Goal: Transaction & Acquisition: Purchase product/service

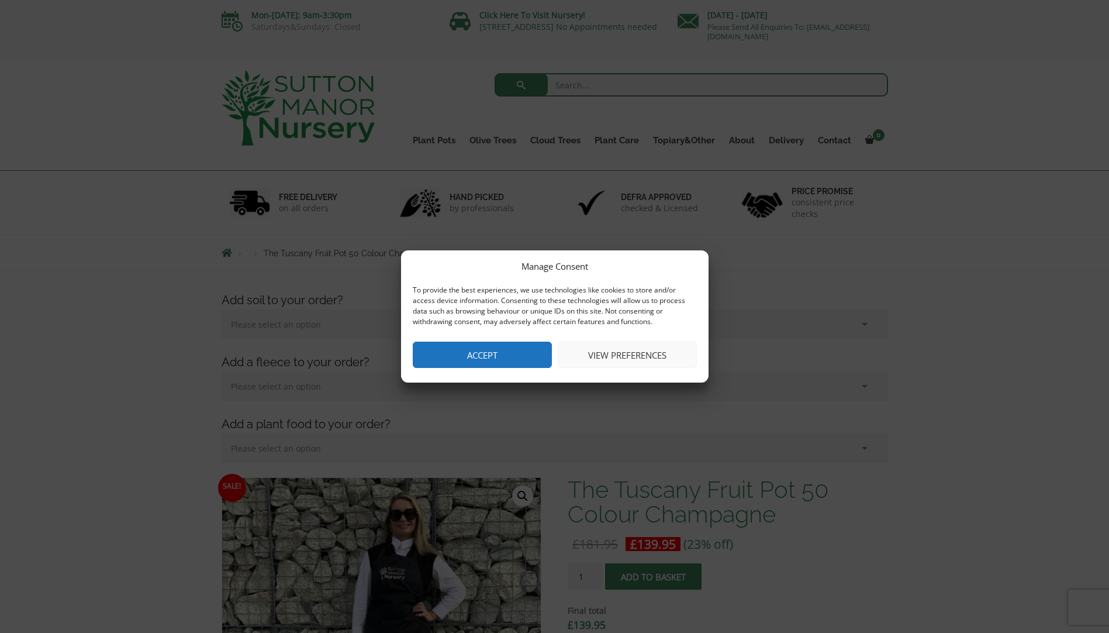
click at [490, 361] on button "Accept" at bounding box center [482, 354] width 139 height 26
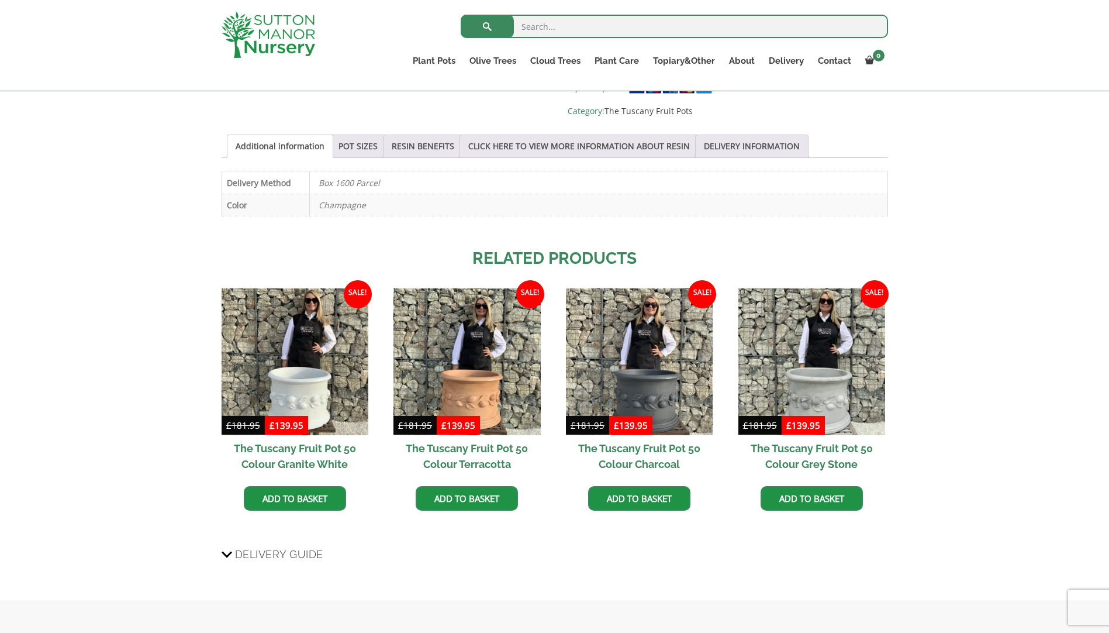
scroll to position [818, 0]
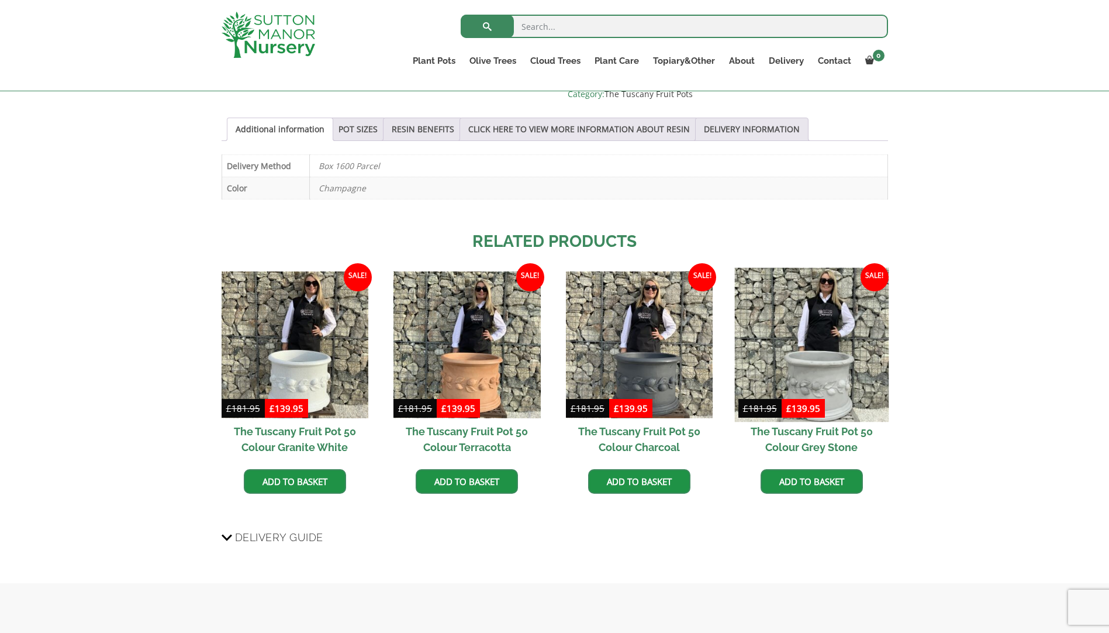
click at [796, 312] on img at bounding box center [811, 344] width 154 height 154
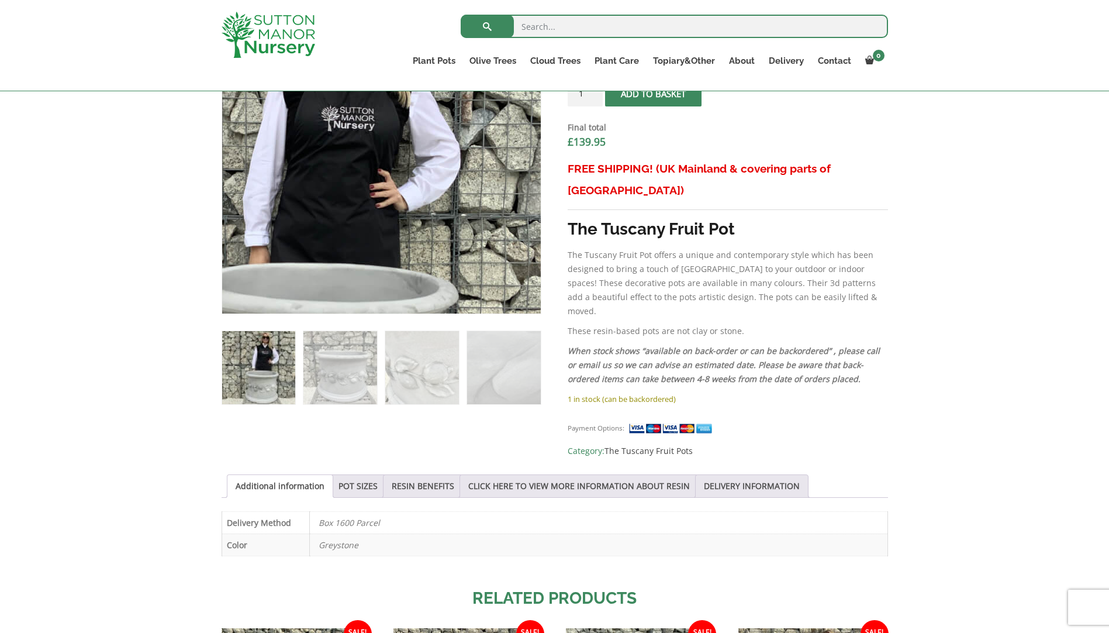
scroll to position [468, 0]
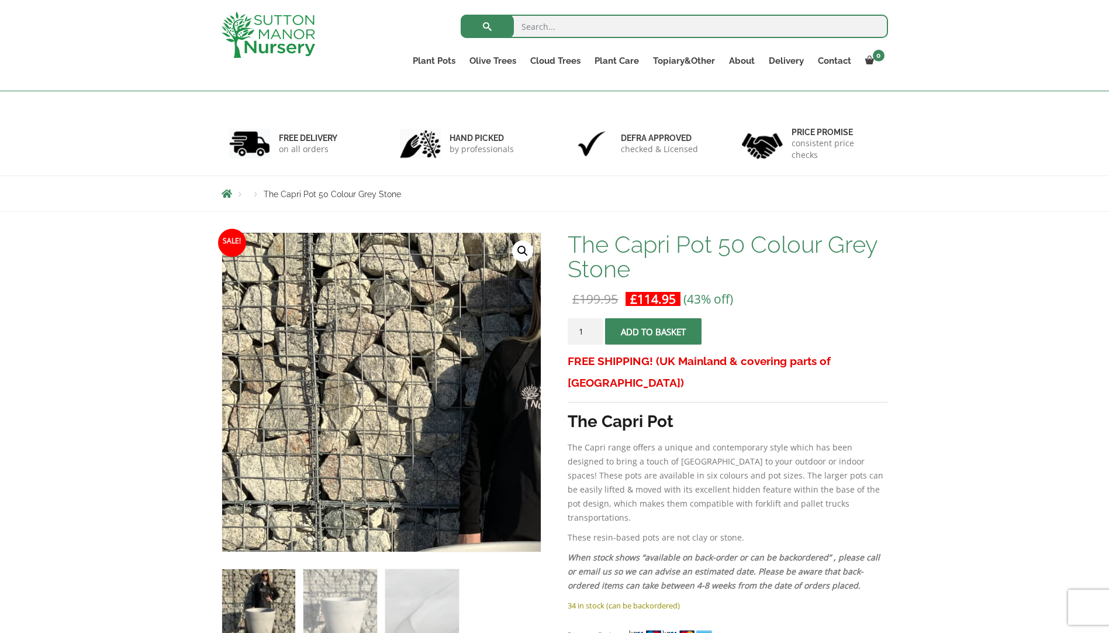
scroll to position [117, 0]
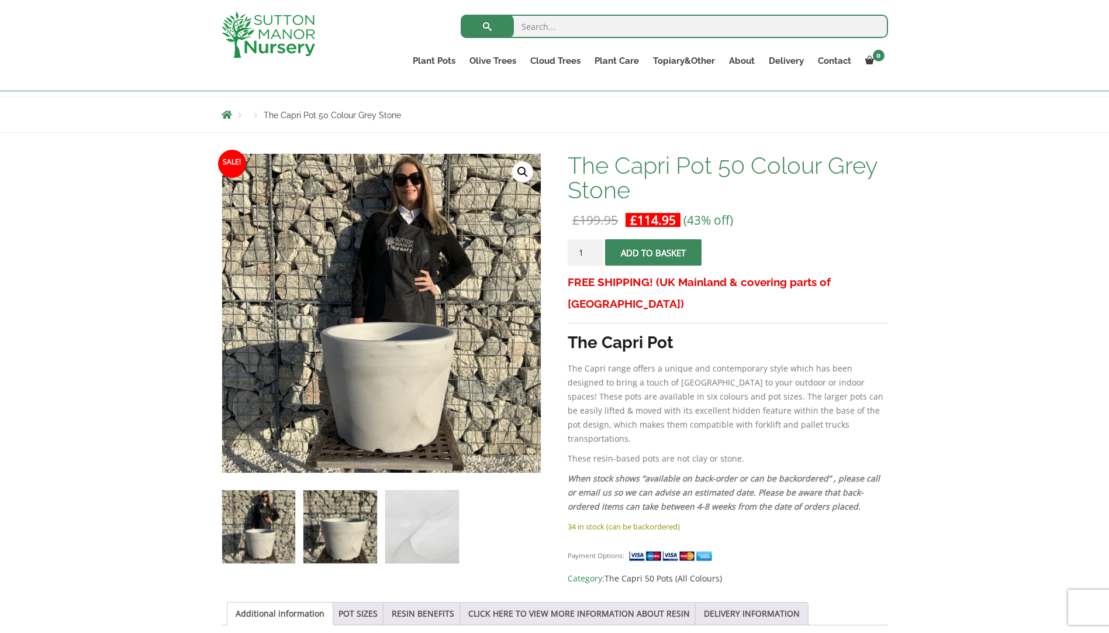
click at [336, 524] on img at bounding box center [339, 526] width 73 height 73
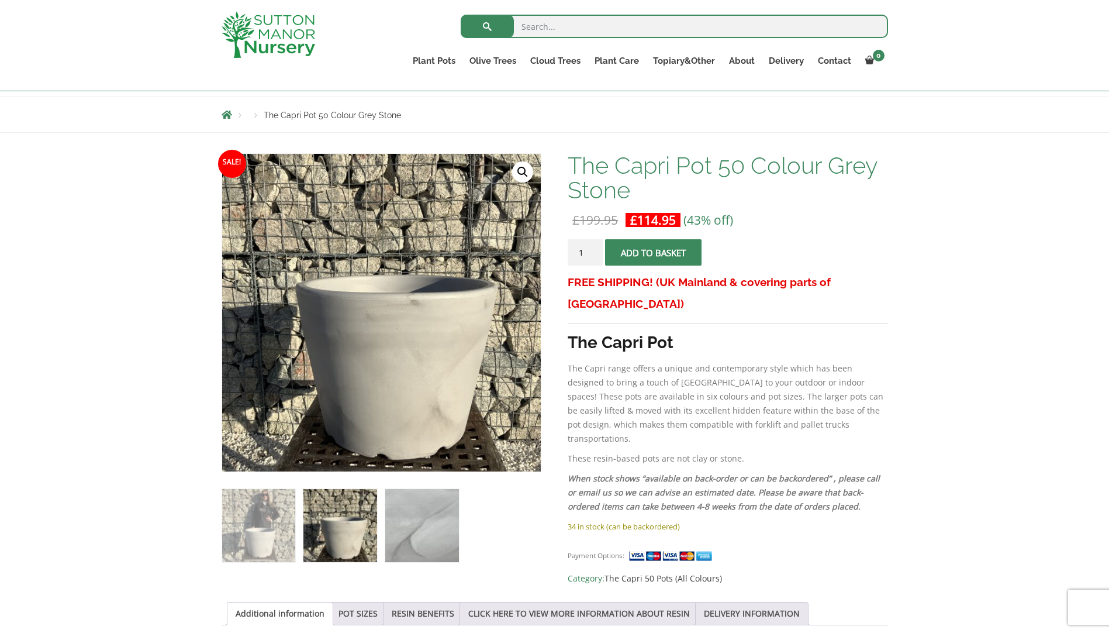
click at [410, 524] on img at bounding box center [421, 525] width 73 height 73
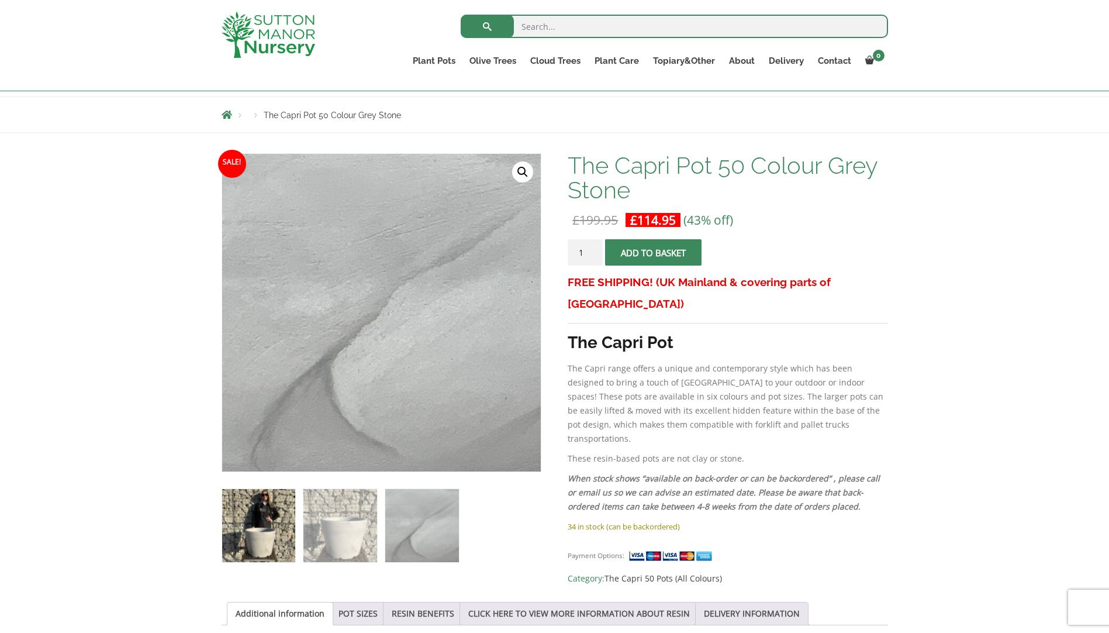
click at [274, 526] on img at bounding box center [258, 525] width 73 height 73
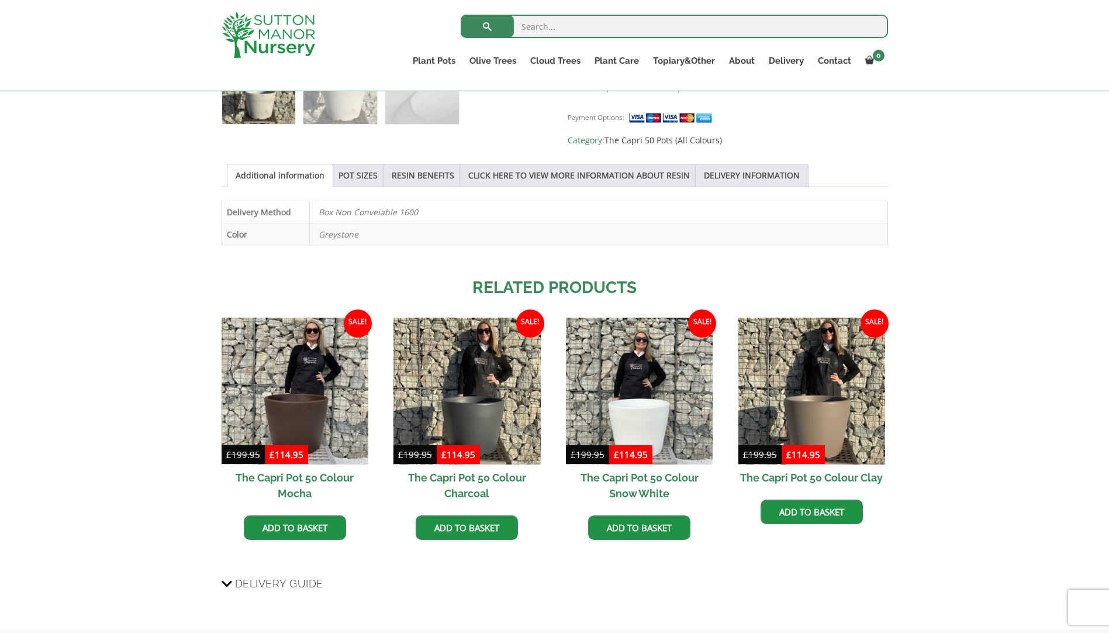
scroll to position [585, 0]
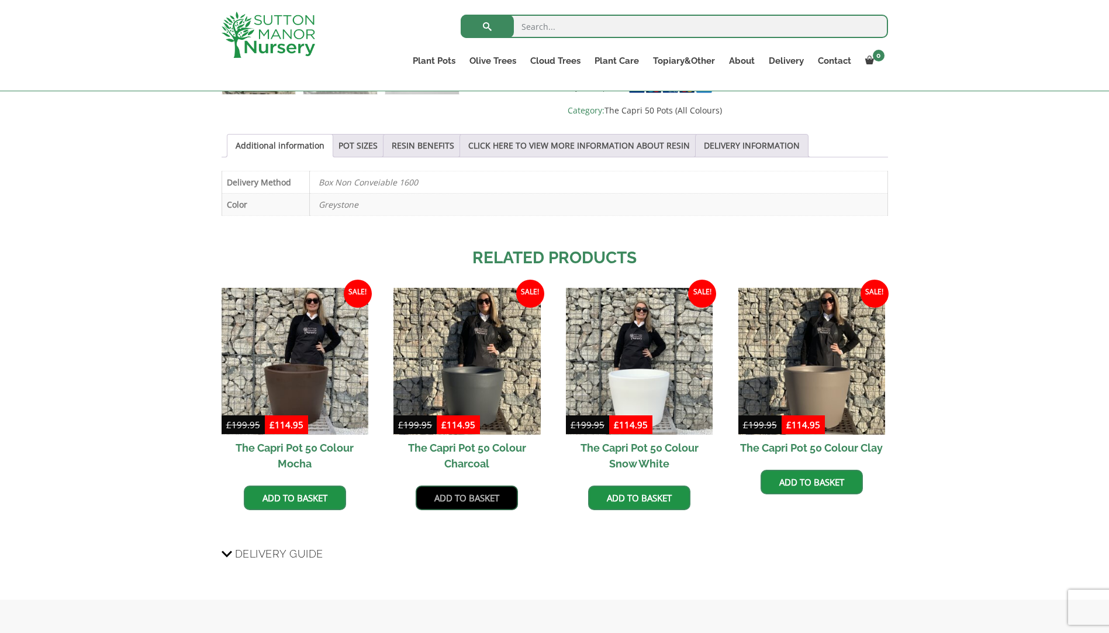
click at [492, 491] on link "Add to basket" at bounding box center [467, 497] width 102 height 25
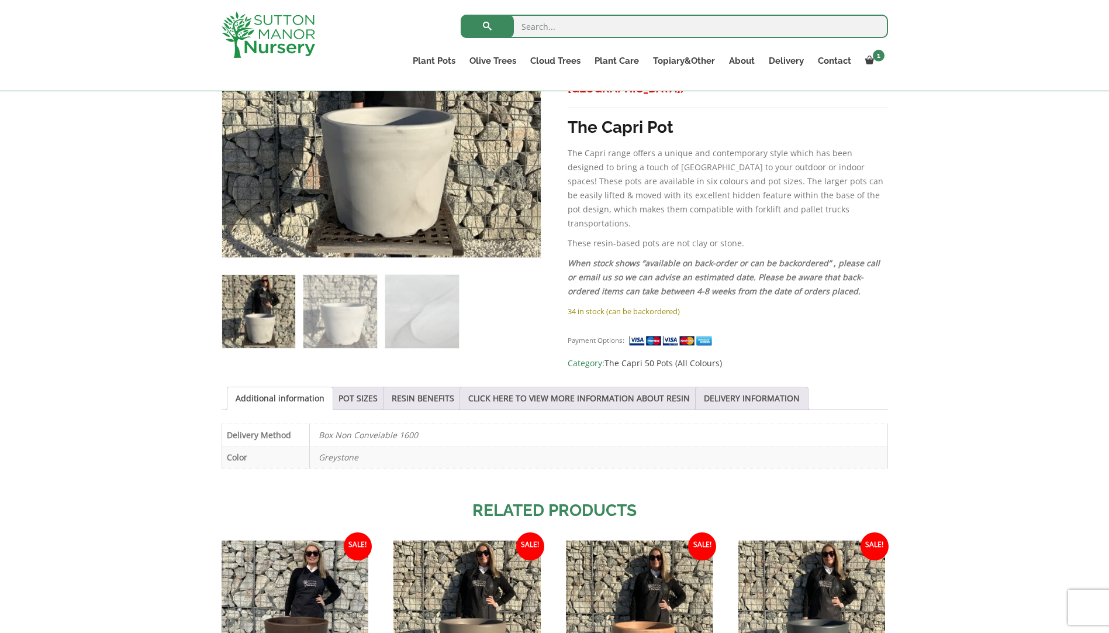
scroll to position [409, 0]
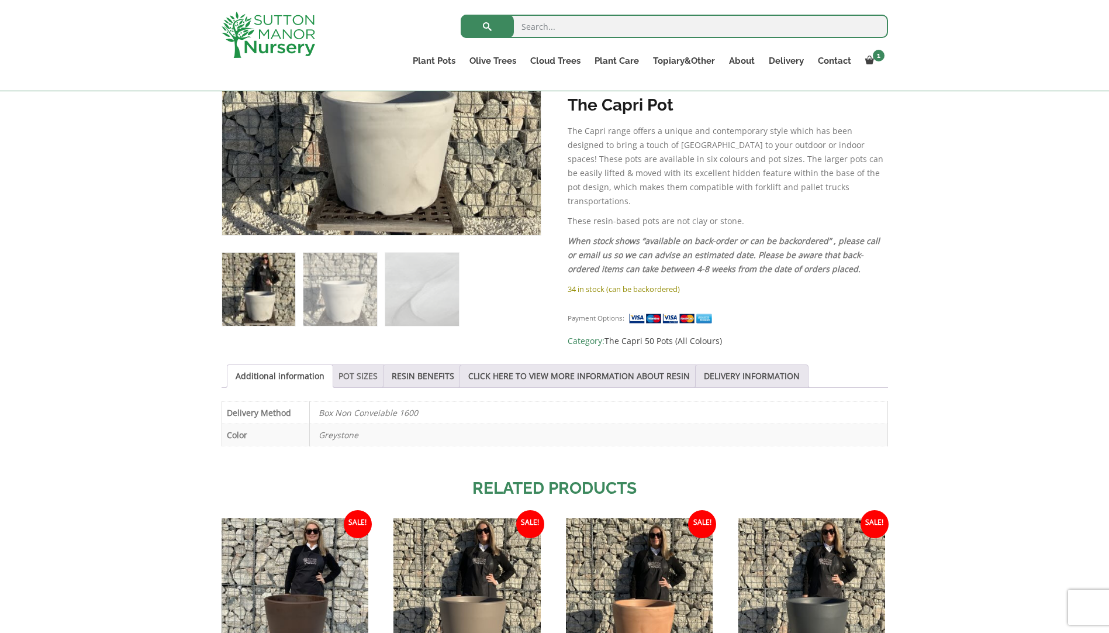
click at [343, 365] on link "POT SIZES" at bounding box center [357, 376] width 39 height 22
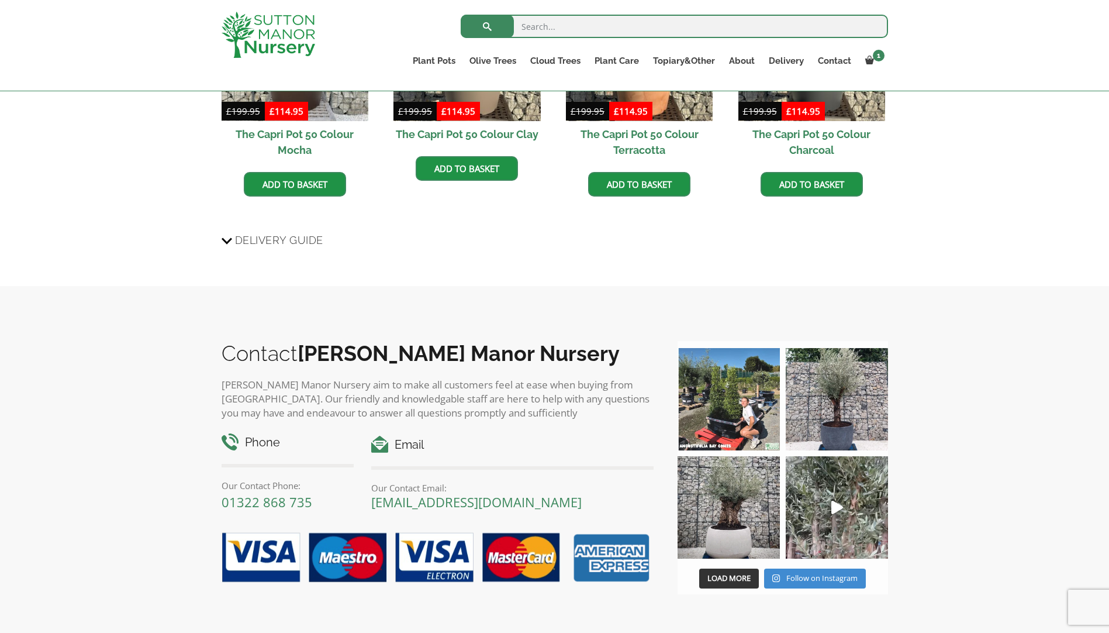
scroll to position [1373, 0]
